Goal: Transaction & Acquisition: Purchase product/service

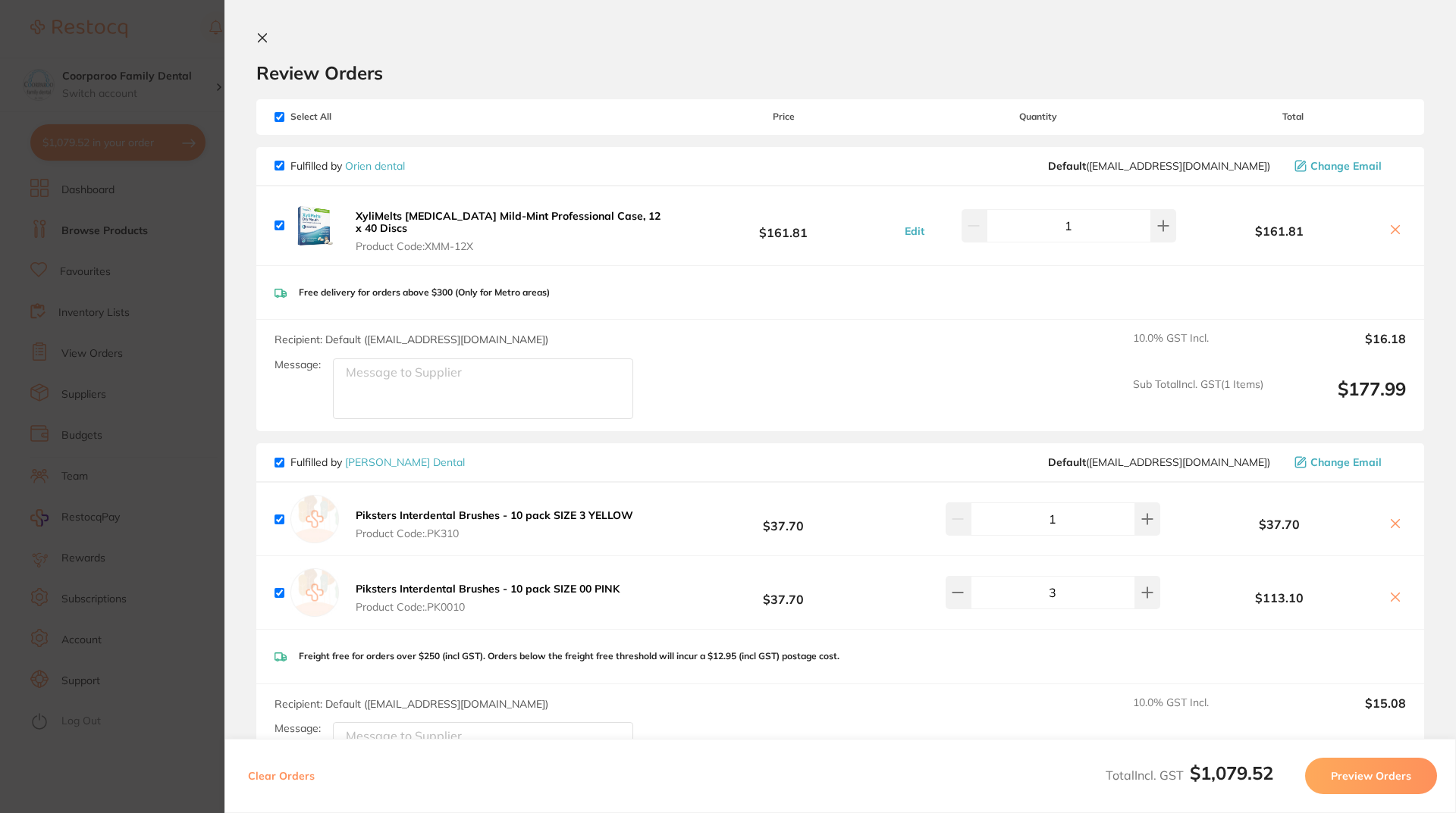
click at [162, 293] on section "Update RRP Set your pre negotiated price for this item. Item Agreed RRP (excl. …" at bounding box center [728, 406] width 1456 height 813
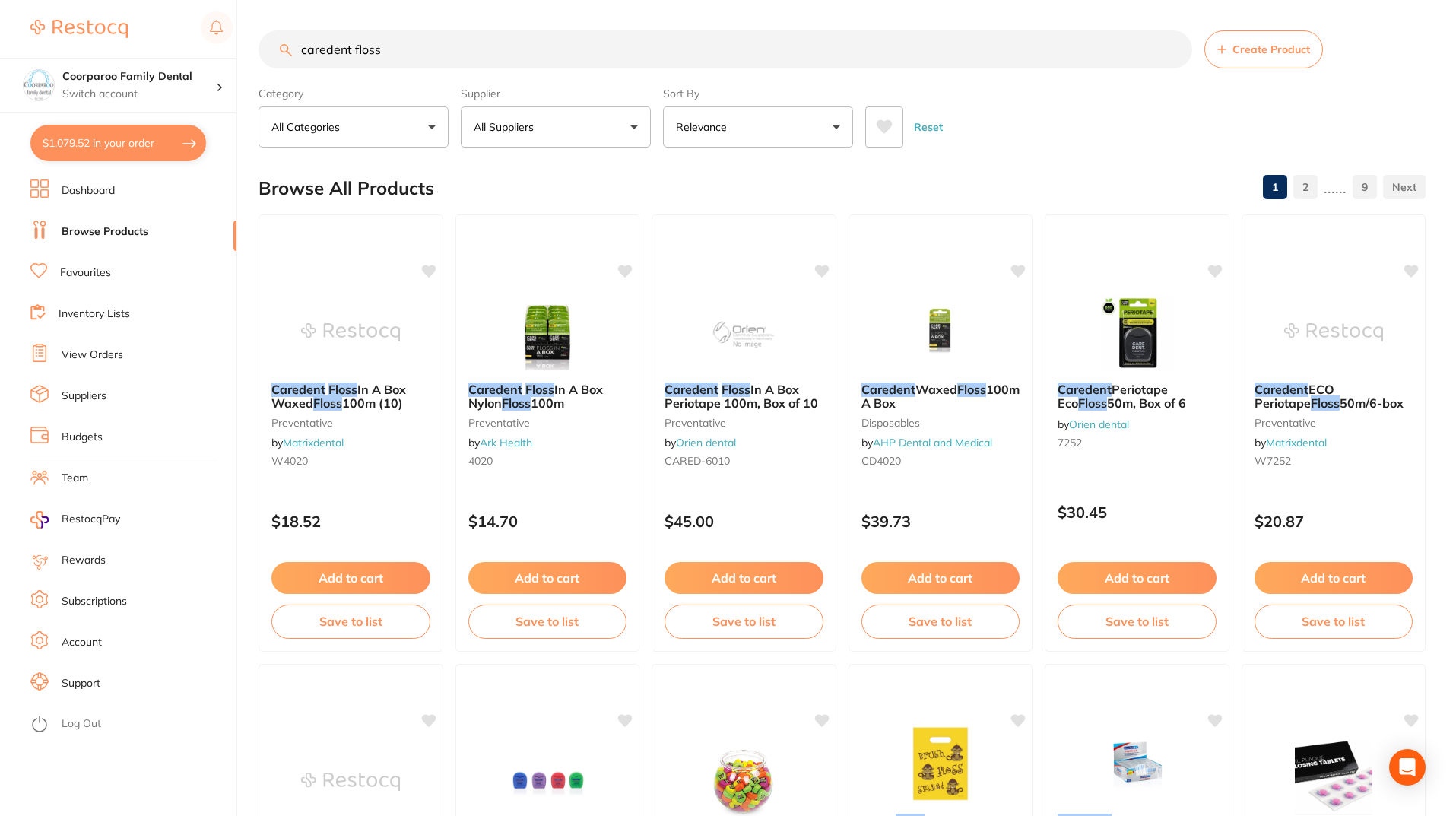
drag, startPoint x: 449, startPoint y: 46, endPoint x: 0, endPoint y: 9, distance: 450.5
click at [0, 9] on div "$1,079.52 Coorparoo Family Dental Switch account Coorparoo Family Dental $1,079…" at bounding box center [728, 408] width 1456 height 816
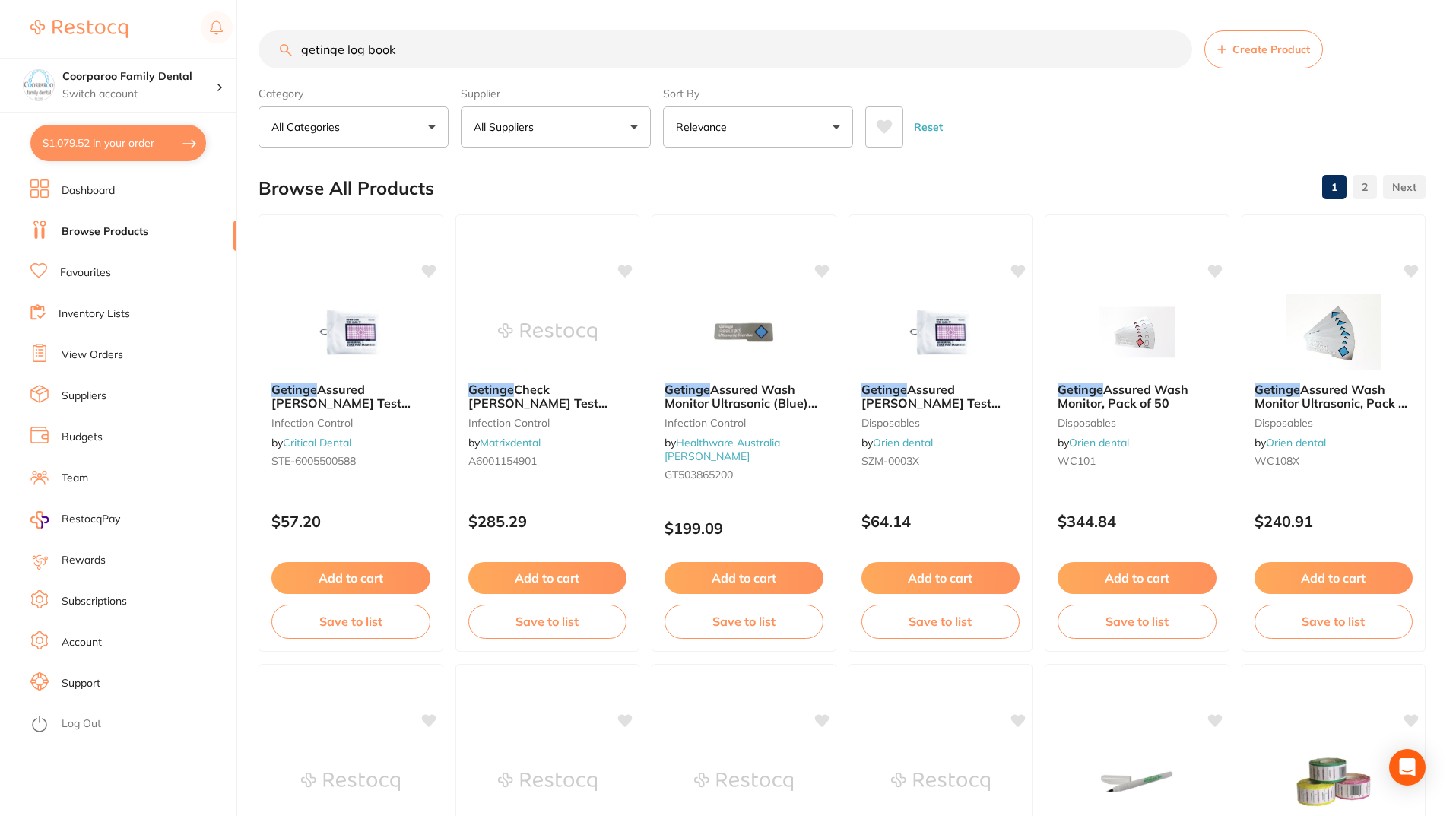
type input "getinge log book"
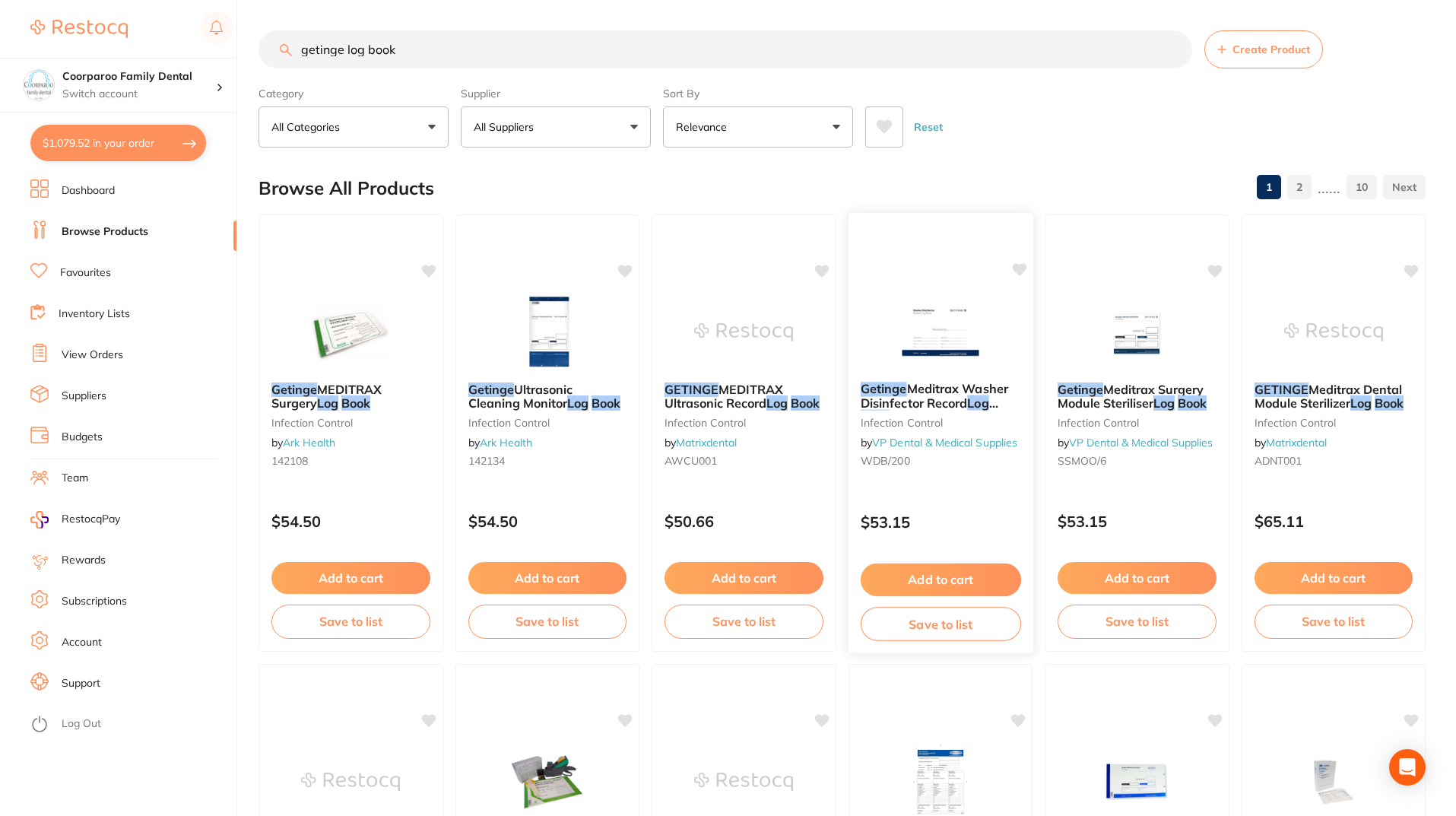
click at [940, 341] on img at bounding box center [940, 331] width 100 height 77
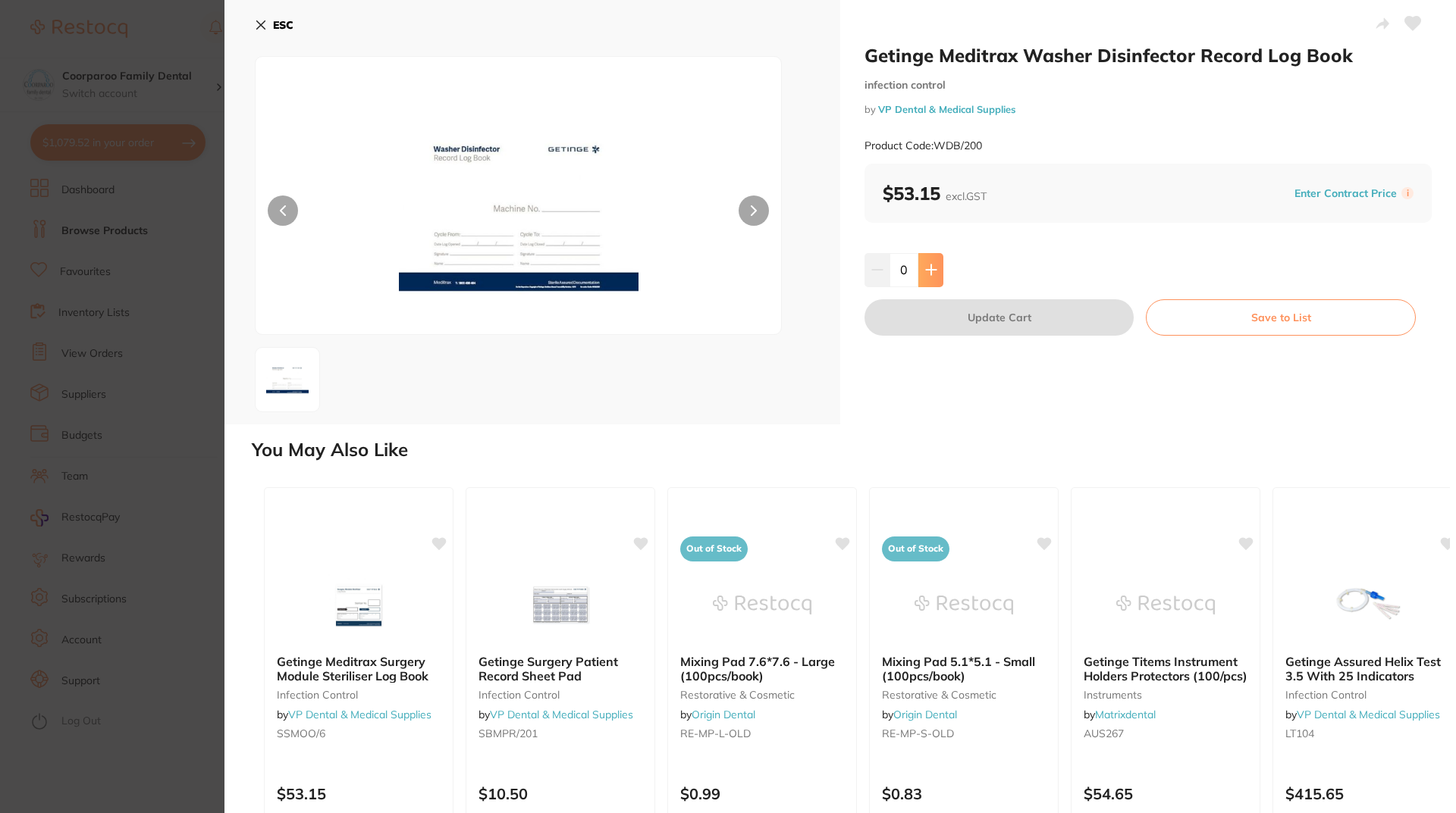
click at [929, 262] on button at bounding box center [931, 269] width 25 height 33
click at [929, 263] on button at bounding box center [931, 269] width 25 height 33
click at [935, 269] on button at bounding box center [931, 269] width 25 height 33
type input "4"
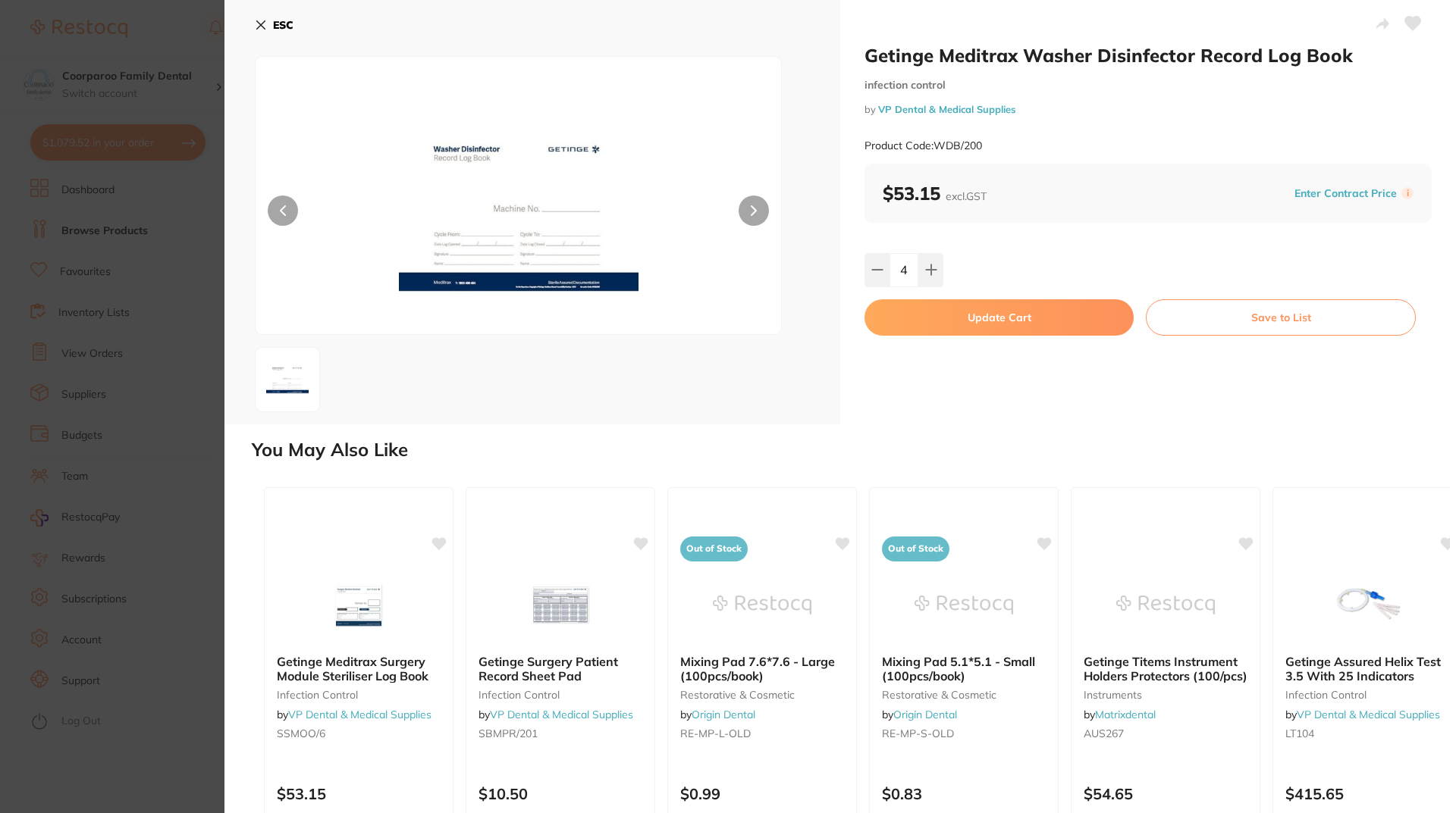
click at [1062, 320] on button "Update Cart" at bounding box center [999, 318] width 270 height 36
checkbox input "false"
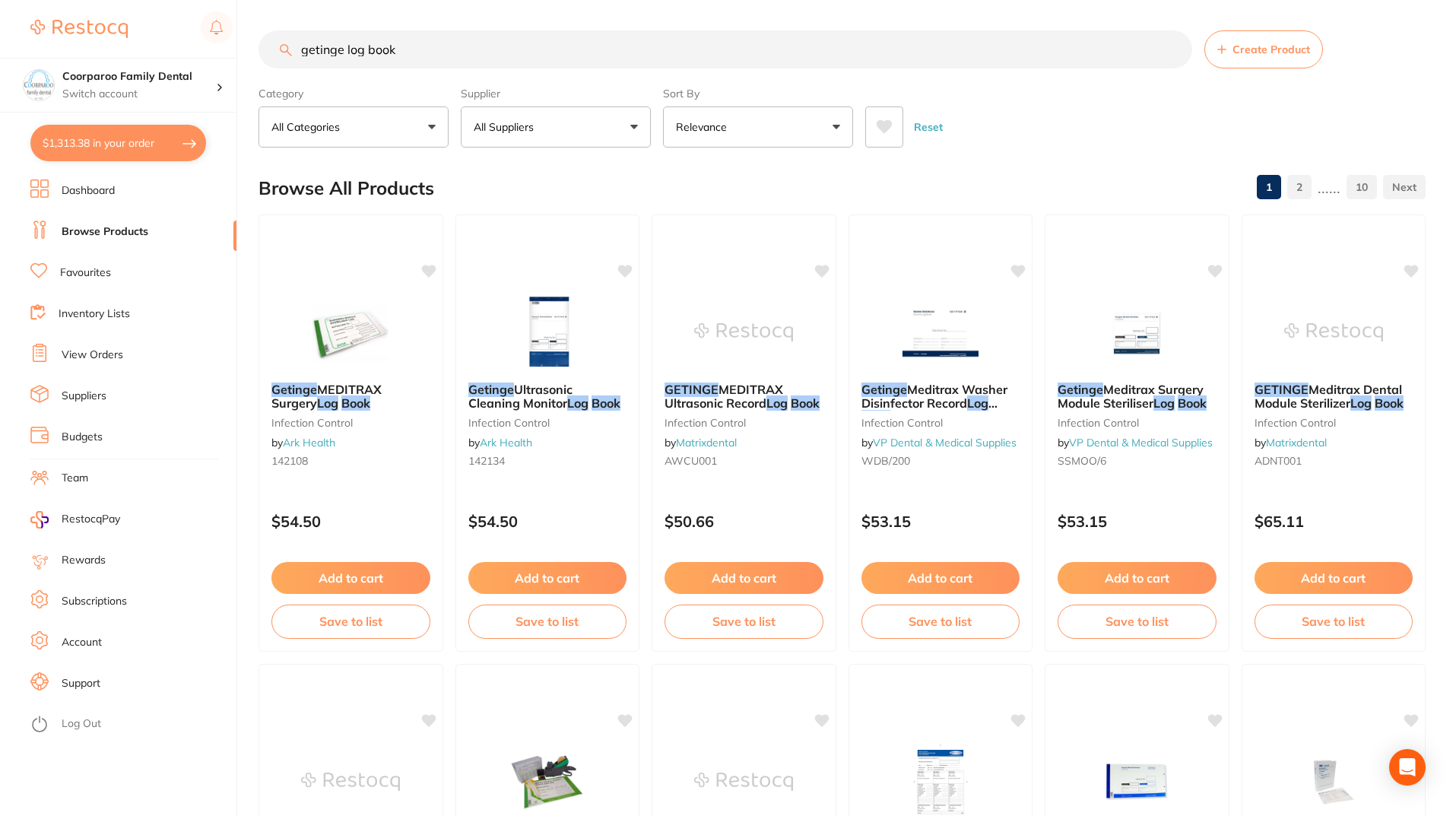
click at [121, 141] on button "$1,313.38 in your order" at bounding box center [118, 143] width 176 height 37
checkbox input "true"
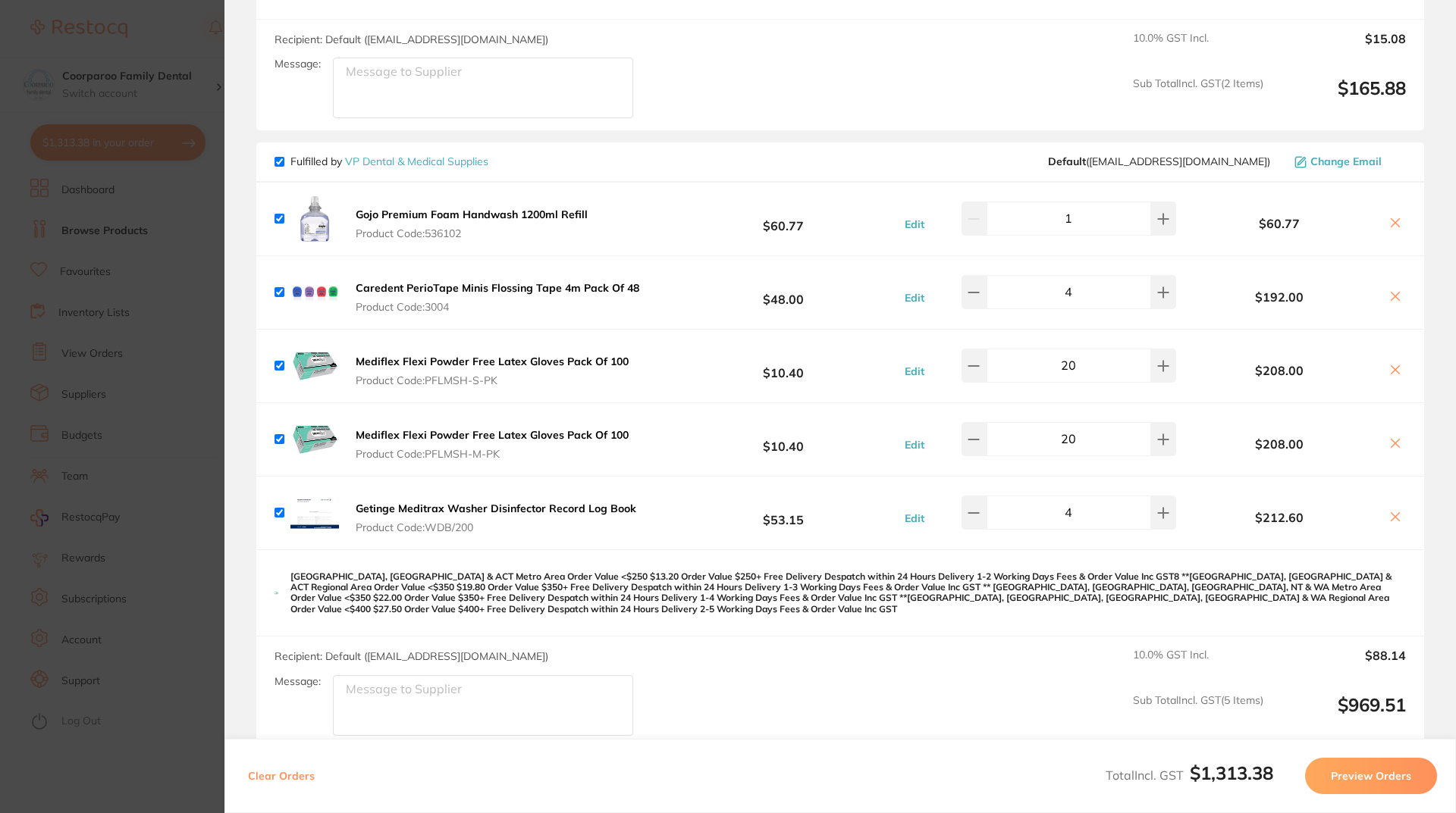
scroll to position [683, 0]
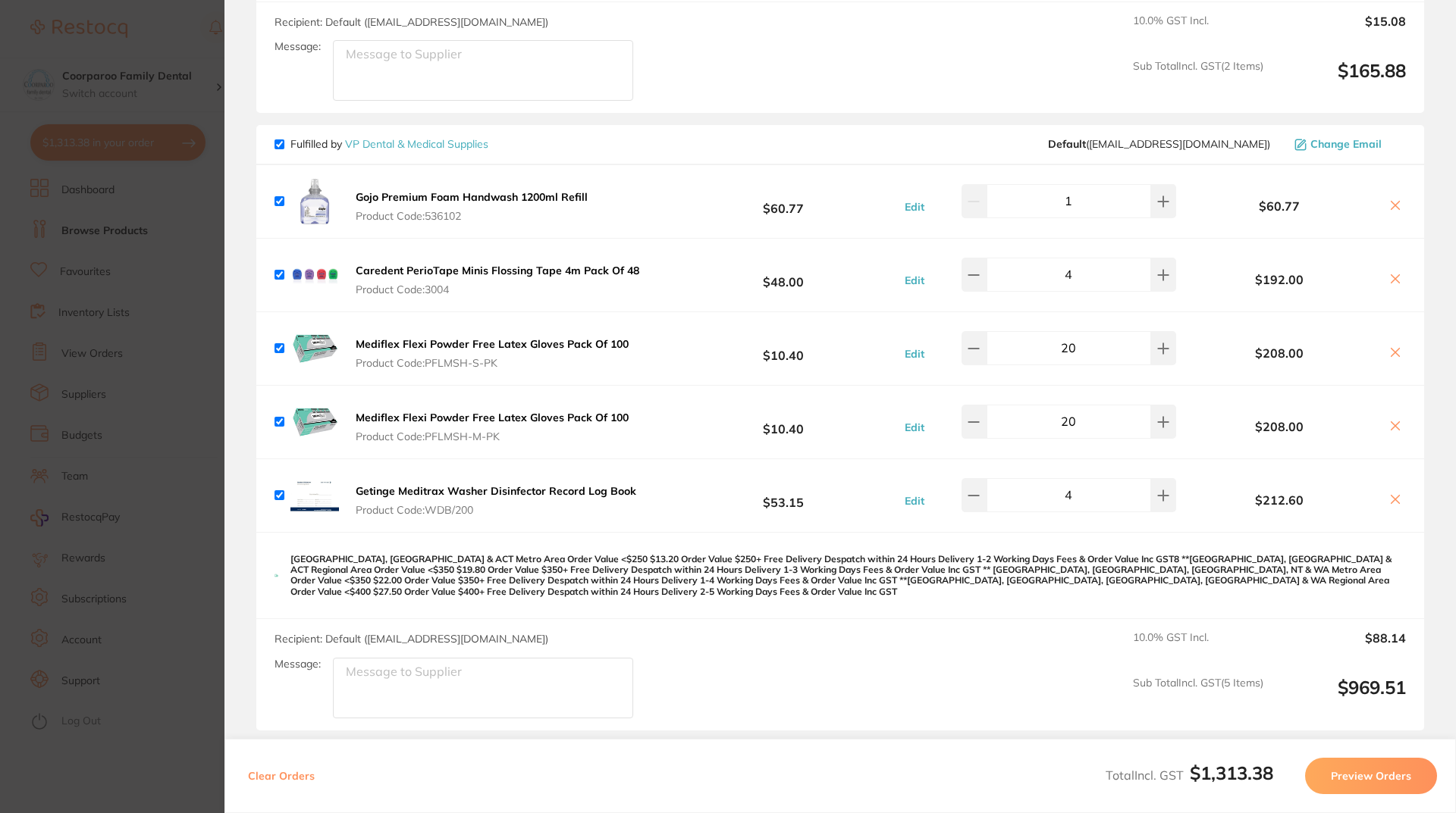
click at [216, 496] on section "Update RRP Set your pre negotiated price for this item. Item Agreed RRP (excl. …" at bounding box center [728, 406] width 1456 height 813
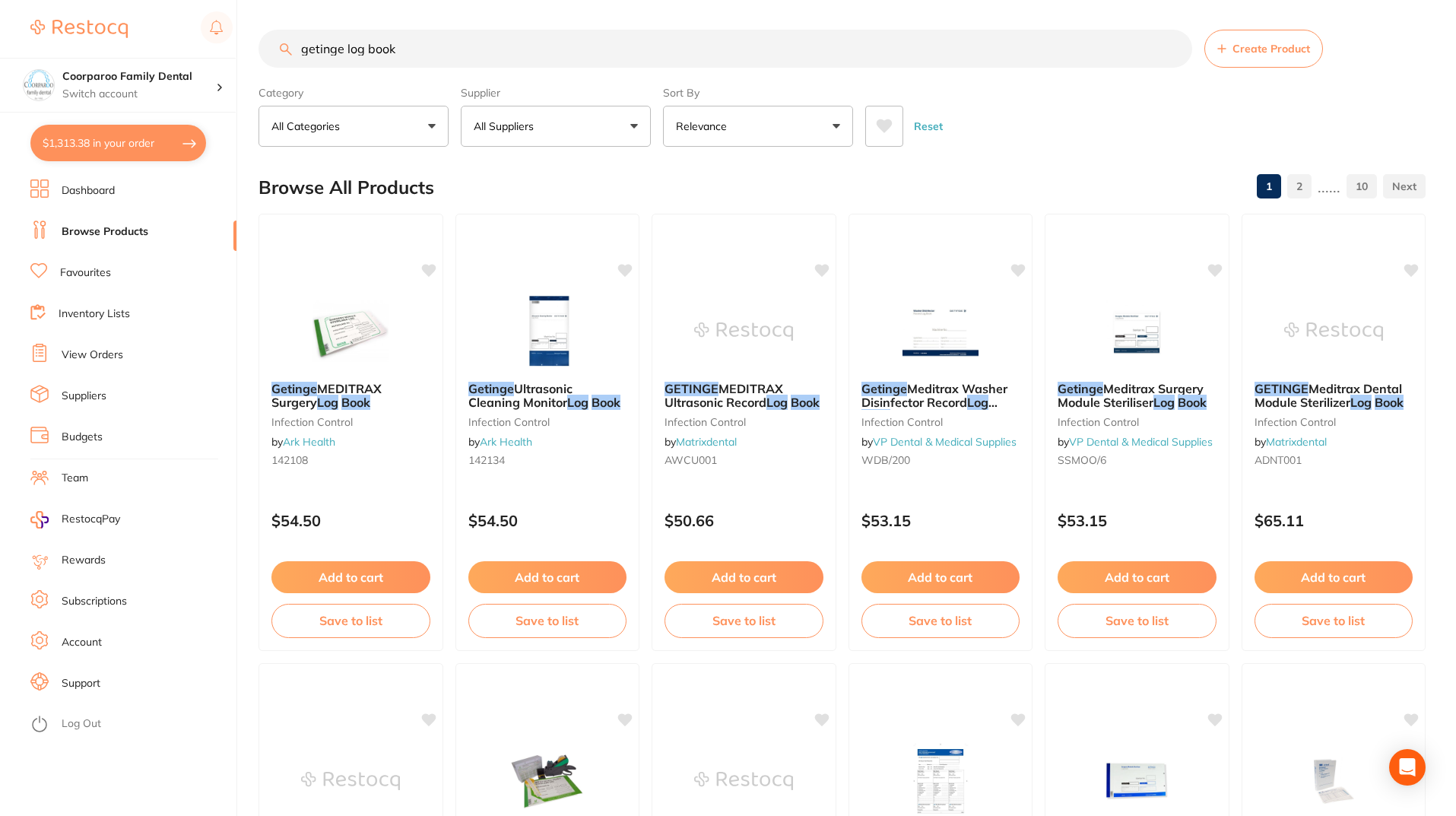
scroll to position [0, 0]
drag, startPoint x: 424, startPoint y: 50, endPoint x: 344, endPoint y: 50, distance: 80.0
click at [344, 50] on input "getinge log book" at bounding box center [725, 49] width 934 height 38
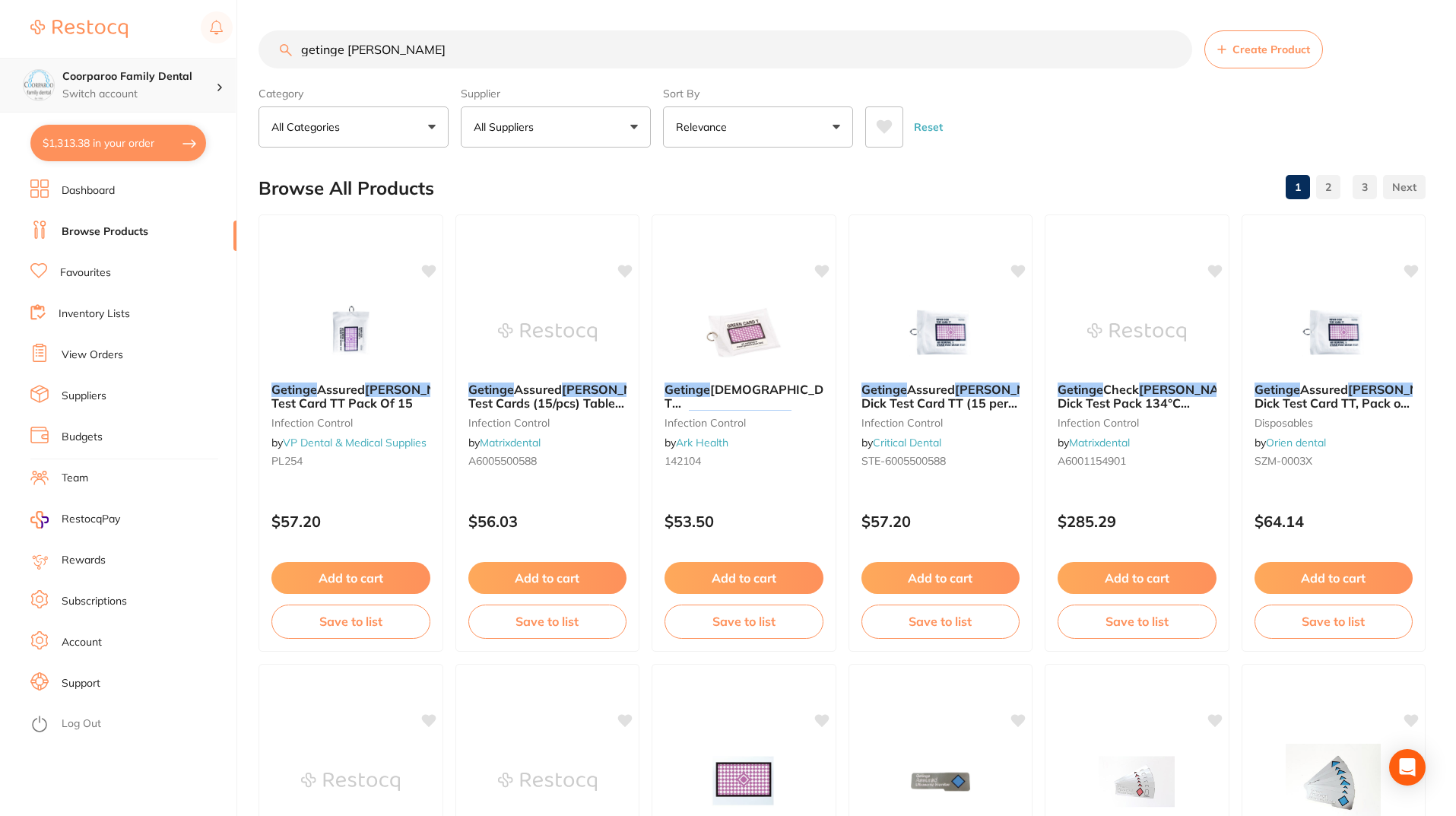
drag, startPoint x: 416, startPoint y: 49, endPoint x: 0, endPoint y: 80, distance: 417.2
click at [90, 76] on div "$1,313.38 Coorparoo Family Dental Switch account Coorparoo Family Dental $1,313…" at bounding box center [728, 408] width 1456 height 816
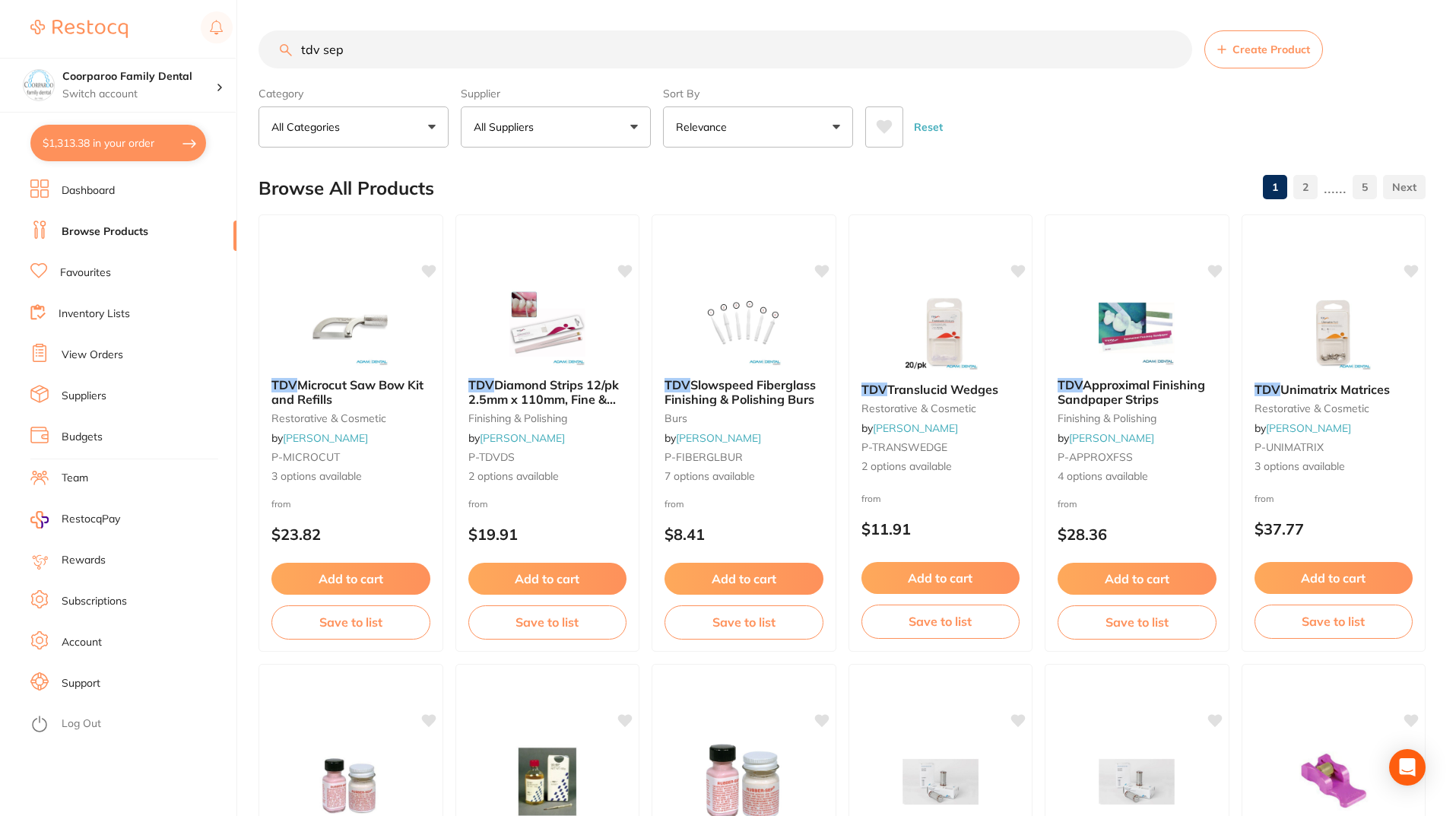
drag, startPoint x: 368, startPoint y: 58, endPoint x: 332, endPoint y: 57, distance: 36.0
click at [332, 57] on input "tdv sep" at bounding box center [725, 49] width 934 height 38
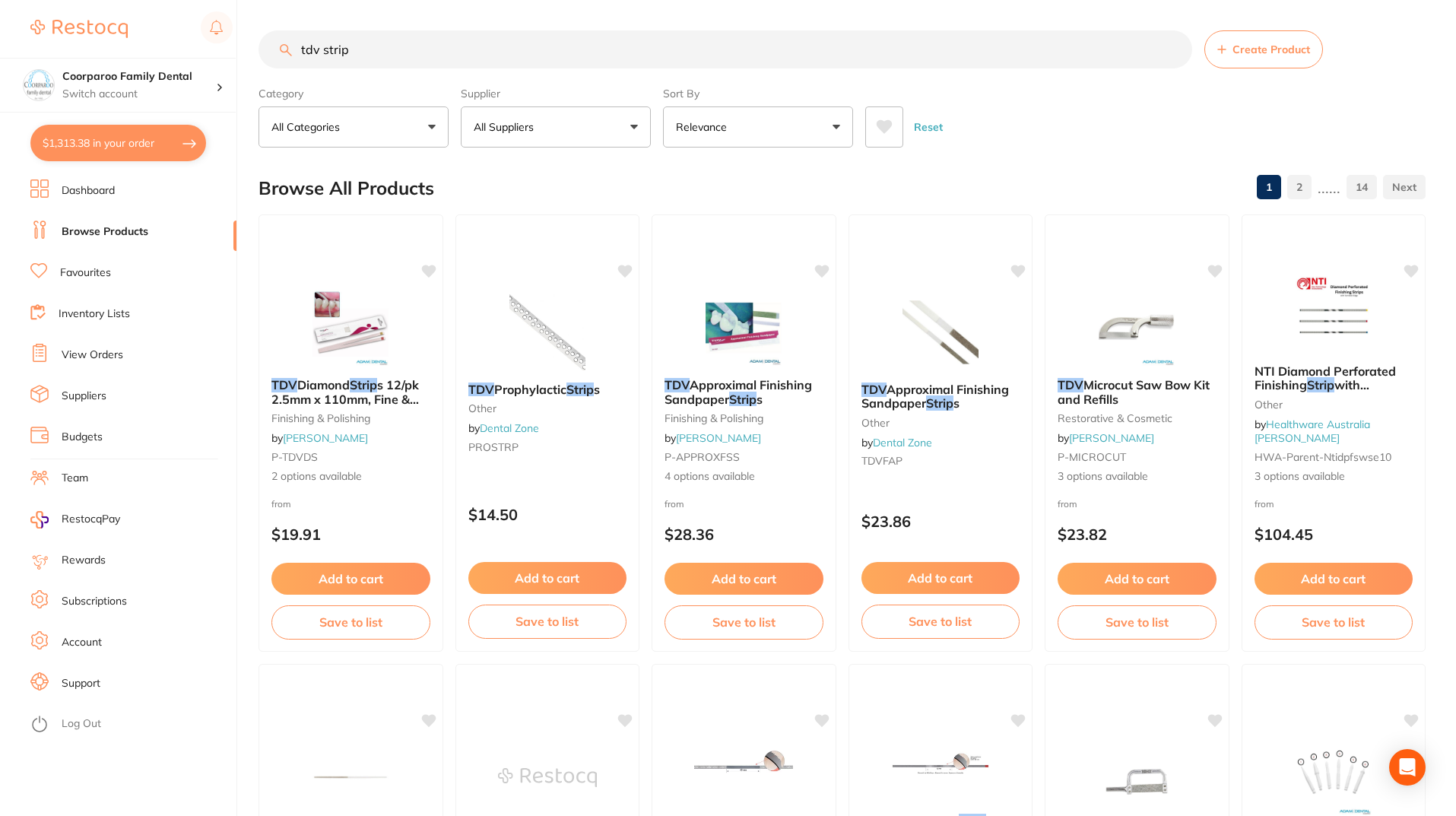
drag, startPoint x: 358, startPoint y: 56, endPoint x: 326, endPoint y: 55, distance: 32.0
click at [326, 55] on input "tdv strip" at bounding box center [725, 49] width 934 height 38
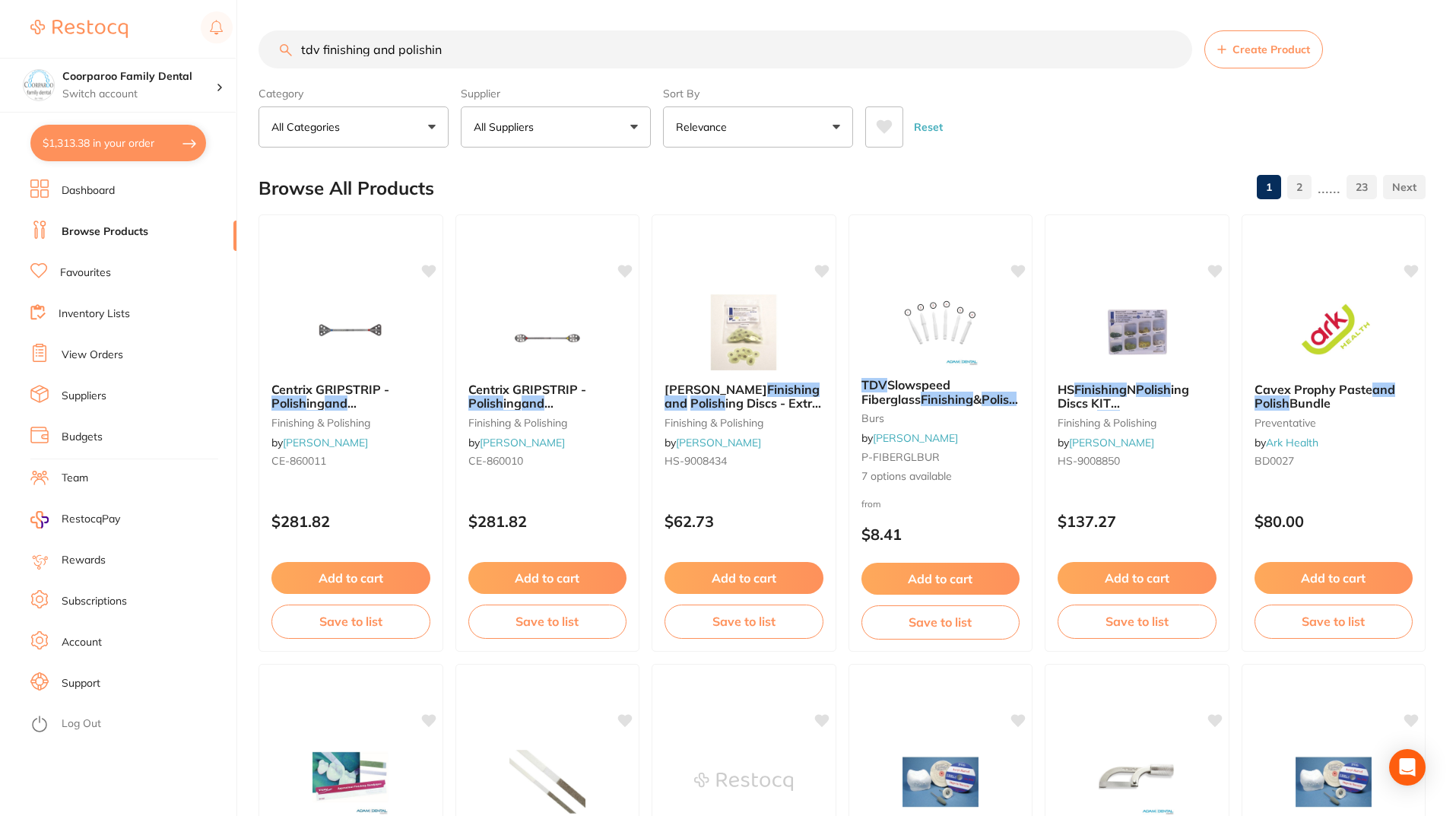
type input "tdv finishing and polishing"
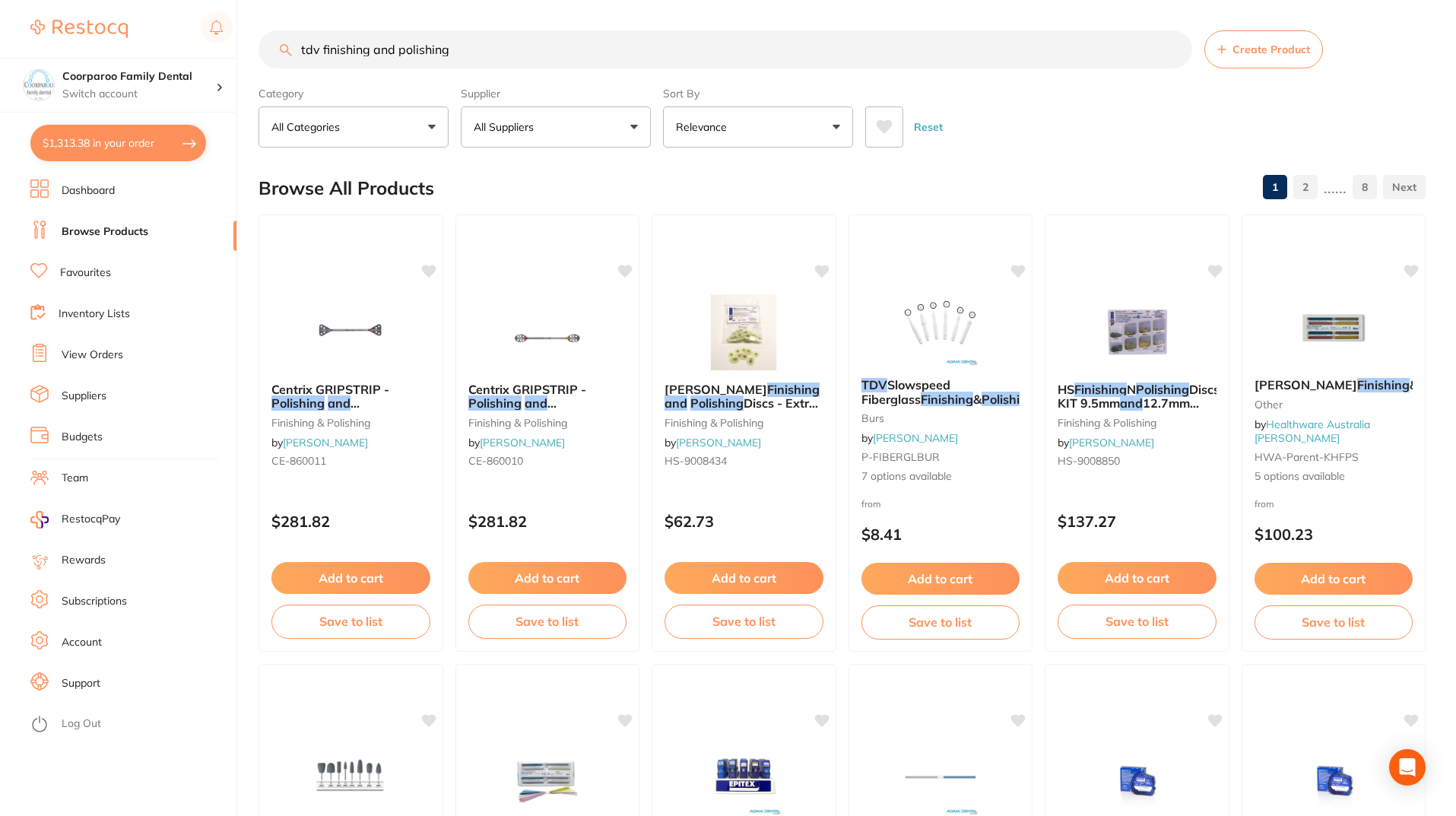
drag, startPoint x: 477, startPoint y: 51, endPoint x: 198, endPoint y: 19, distance: 280.8
click at [198, 19] on div "$1,313.38 Coorparoo Family Dental Switch account Coorparoo Family Dental $1,313…" at bounding box center [728, 408] width 1456 height 816
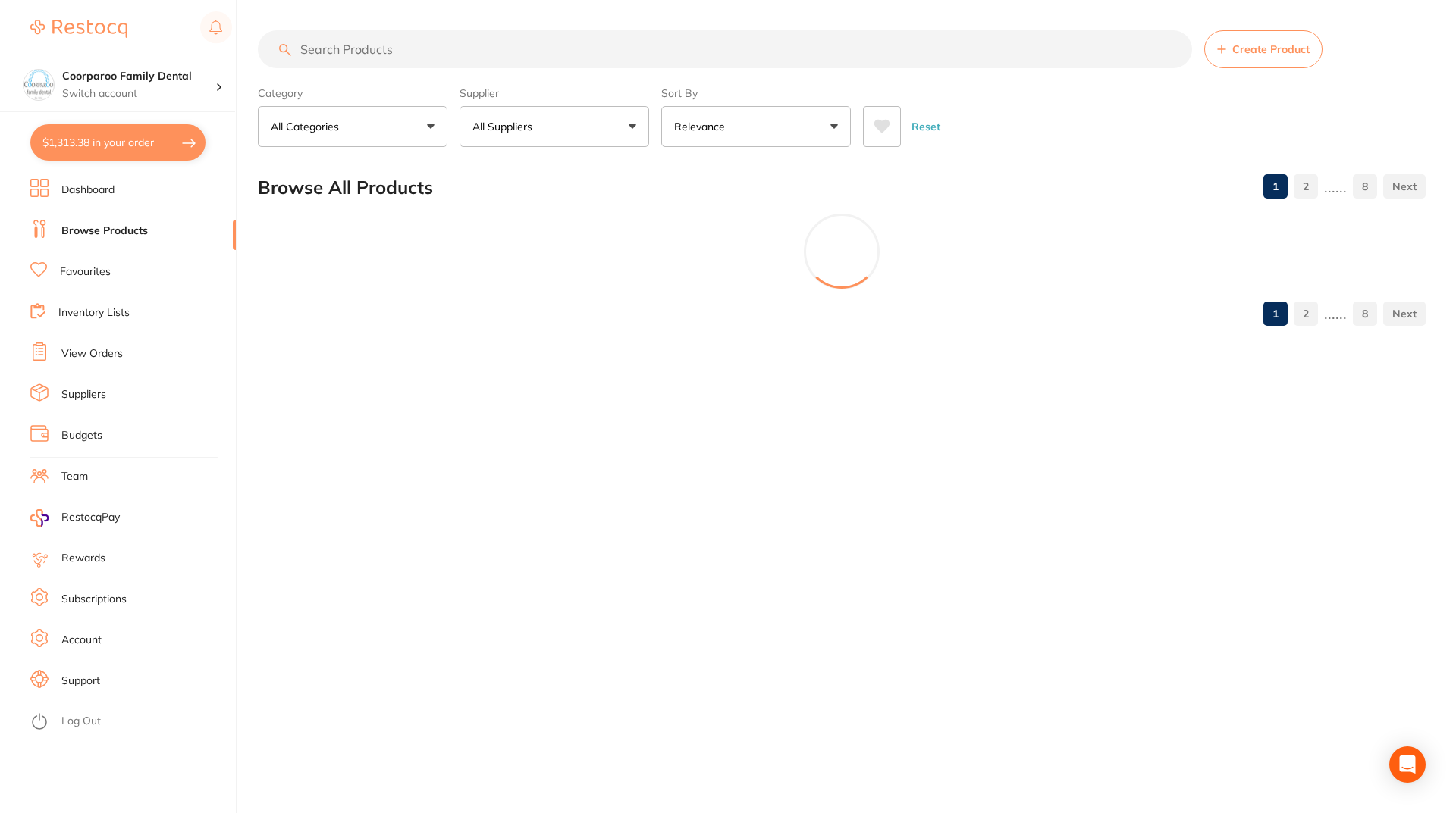
click at [135, 145] on button "$1,313.38 in your order" at bounding box center [118, 142] width 176 height 36
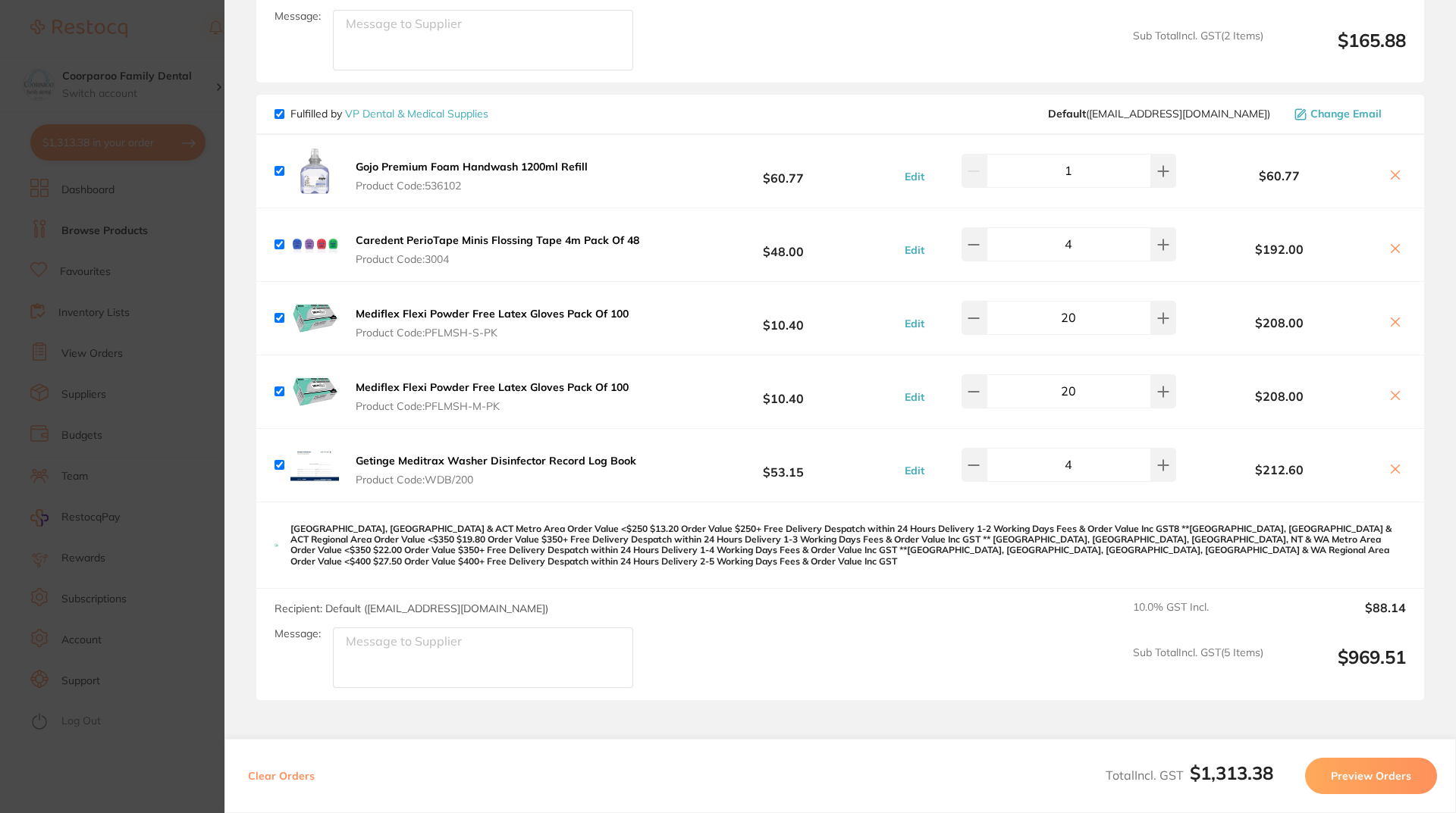
scroll to position [637, 0]
